Goal: Find specific page/section: Find specific page/section

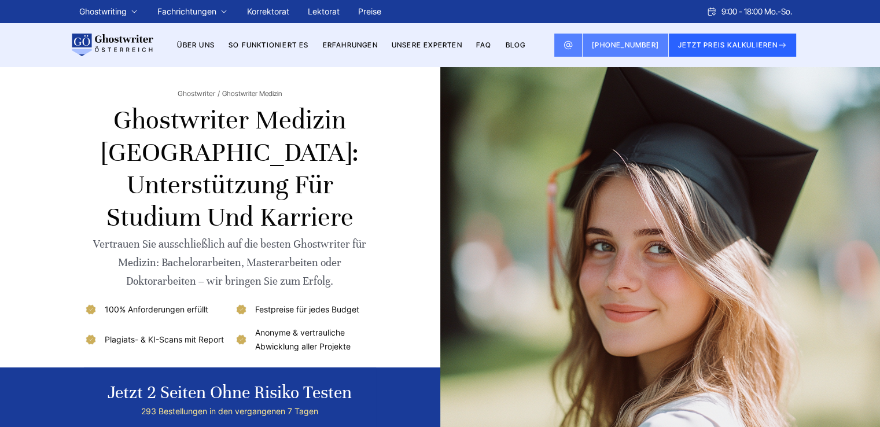
click at [368, 12] on link "Preise" at bounding box center [369, 11] width 23 height 10
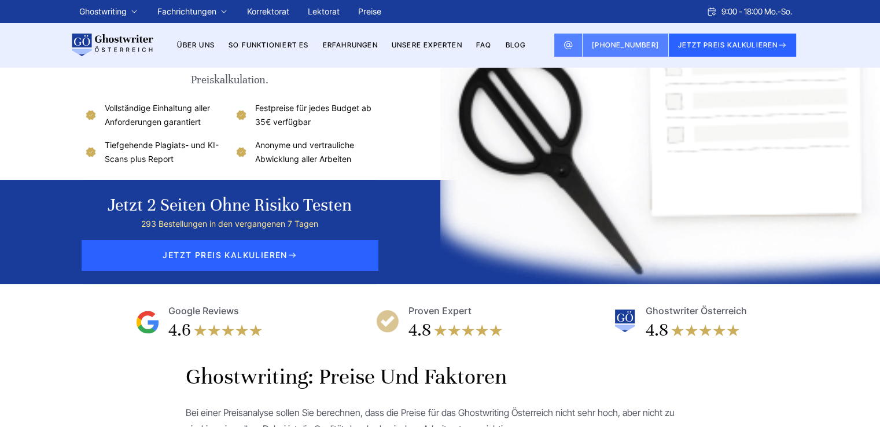
scroll to position [58, 0]
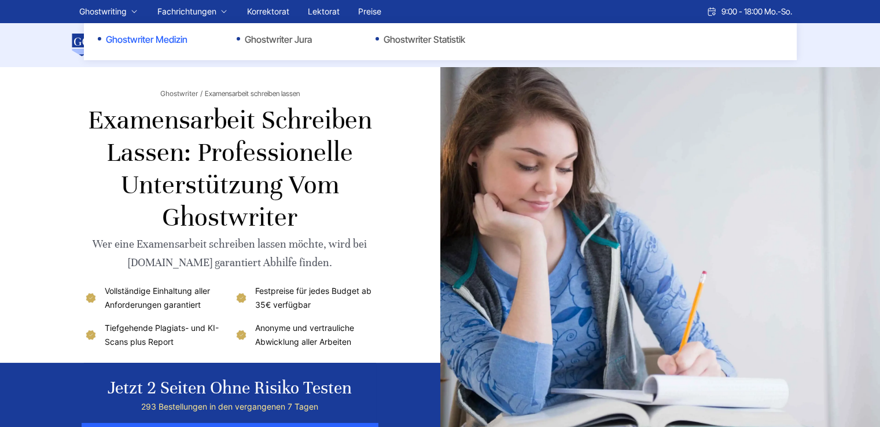
click at [158, 33] on link "Ghostwriter Medizin" at bounding box center [156, 39] width 116 height 14
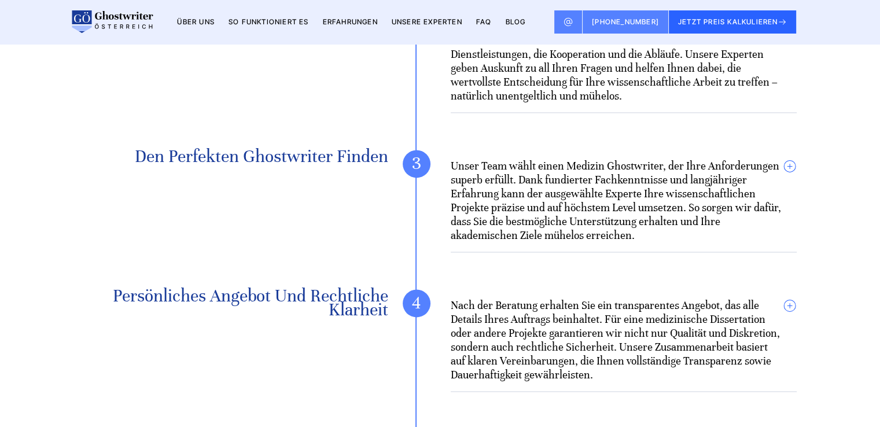
scroll to position [1793, 0]
